Goal: Find specific page/section: Find specific page/section

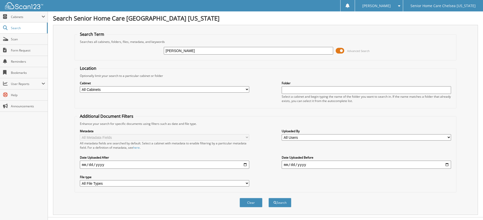
type input "teresa lovo"
click at [268, 198] on button "Search" at bounding box center [279, 202] width 23 height 9
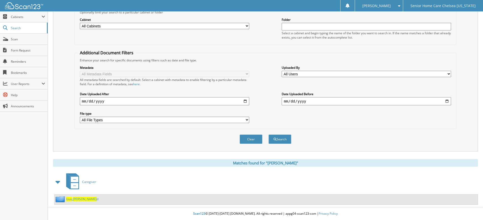
click at [78, 199] on span "[PERSON_NAME]" at bounding box center [85, 199] width 24 height 4
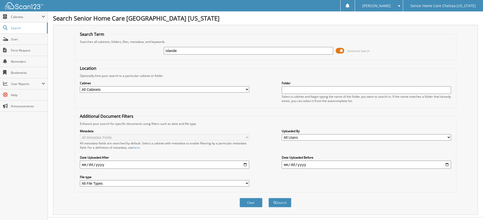
type input "islande"
click at [268, 198] on button "Search" at bounding box center [279, 202] width 23 height 9
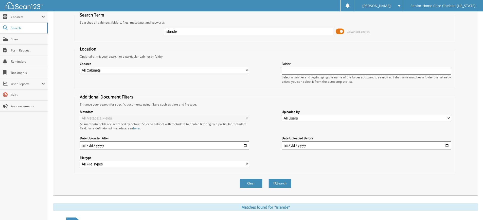
scroll to position [77, 0]
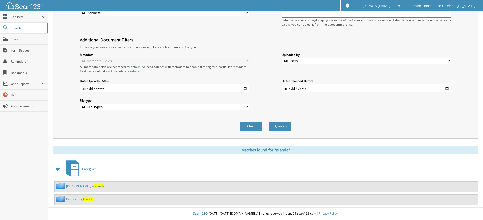
click at [73, 199] on link "Beaucejour, Islande" at bounding box center [79, 199] width 27 height 4
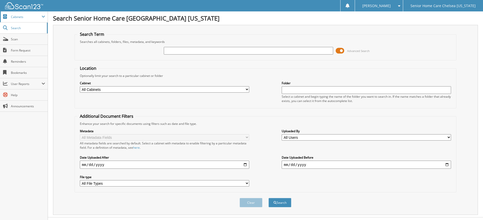
click at [18, 15] on span "Cabinets" at bounding box center [26, 17] width 31 height 4
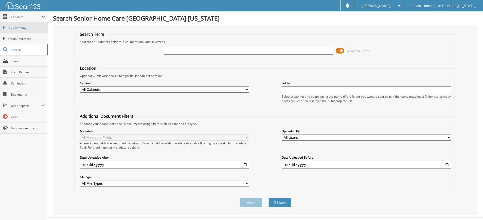
click at [28, 27] on span "My Company" at bounding box center [26, 28] width 37 height 5
